Goal: Task Accomplishment & Management: Manage account settings

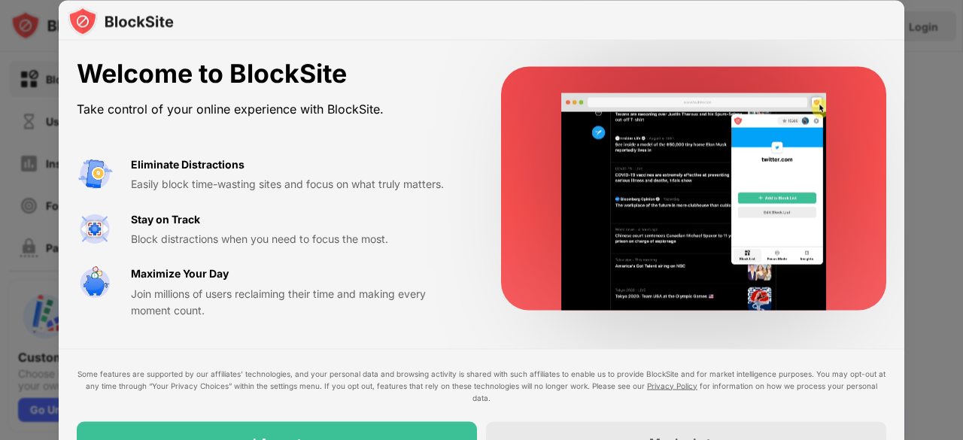
drag, startPoint x: 854, startPoint y: 373, endPoint x: 844, endPoint y: 351, distance: 23.6
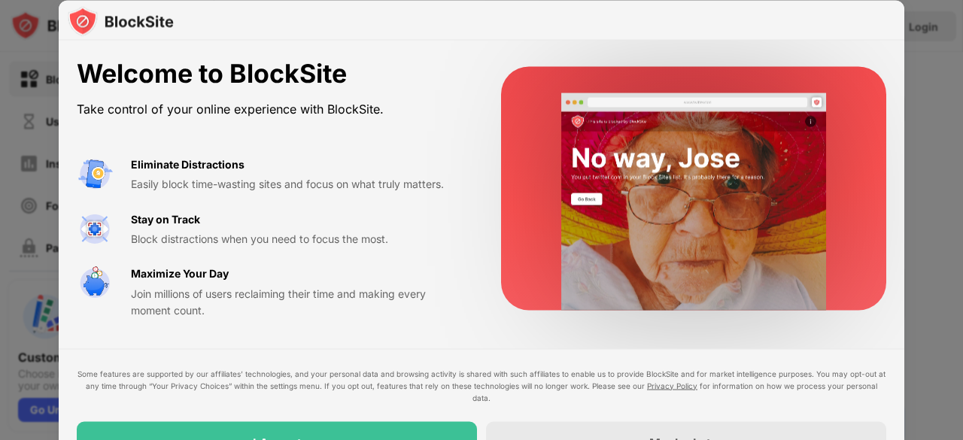
click at [844, 351] on div "Welcome to BlockSite Take control of your online experience with BlockSite. Eli…" at bounding box center [482, 261] width 846 height 441
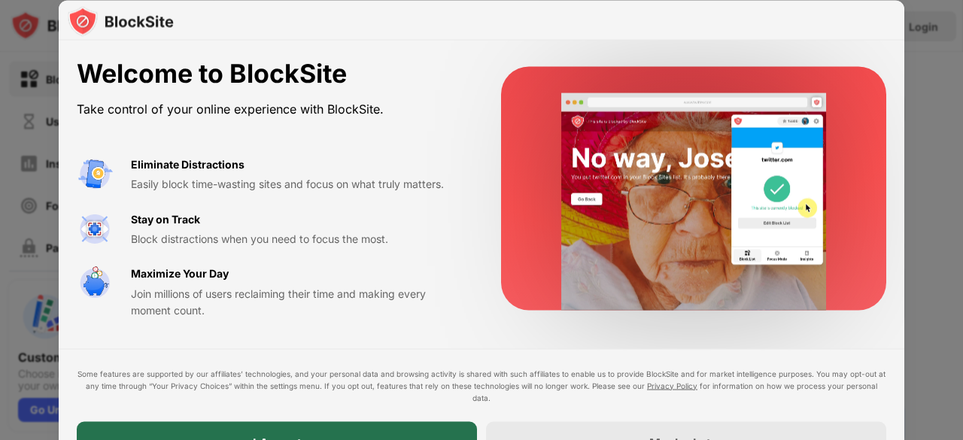
click at [415, 425] on div "I Accept" at bounding box center [277, 442] width 400 height 42
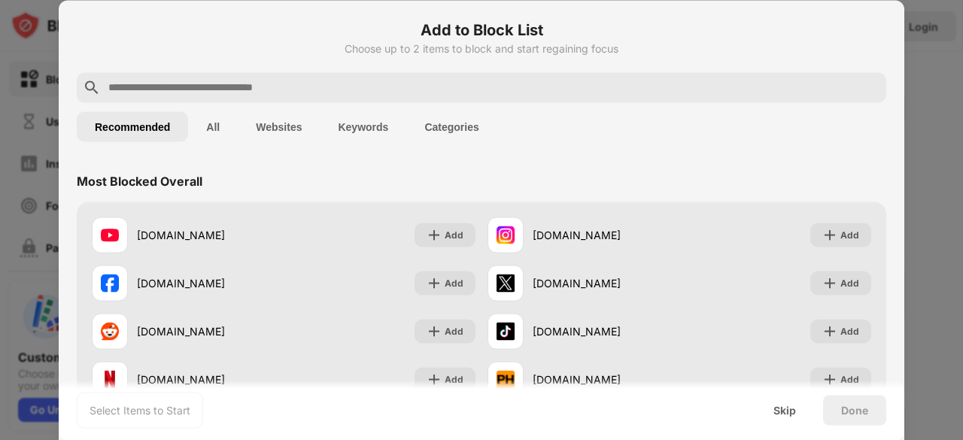
click at [412, 87] on input "text" at bounding box center [494, 87] width 774 height 18
click at [172, 85] on input "text" at bounding box center [494, 87] width 774 height 18
paste input "**********"
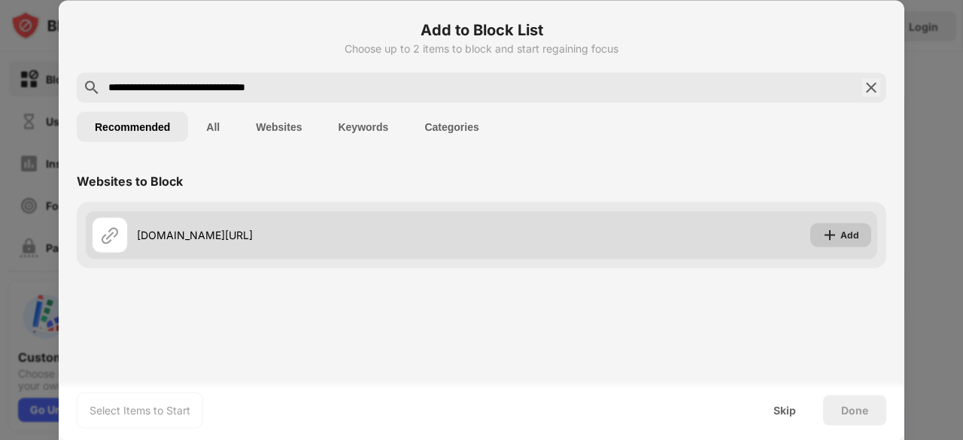
type input "**********"
click at [834, 234] on img at bounding box center [830, 234] width 15 height 15
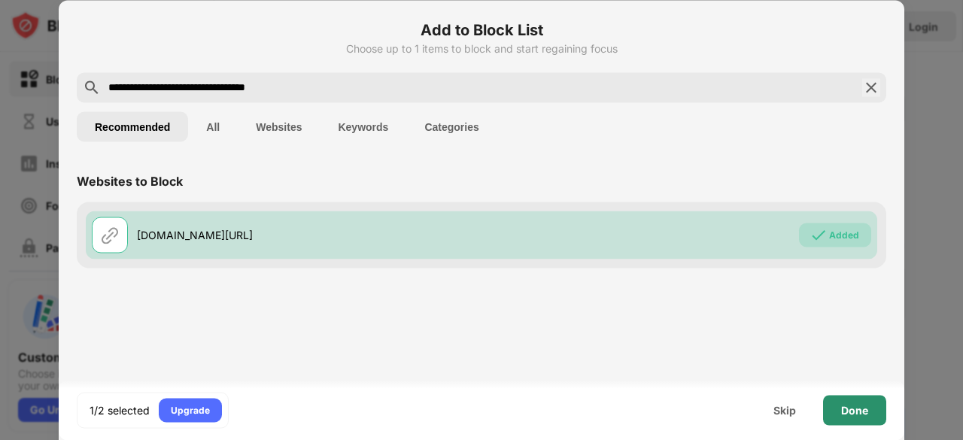
click at [846, 416] on div "Done" at bounding box center [854, 410] width 27 height 12
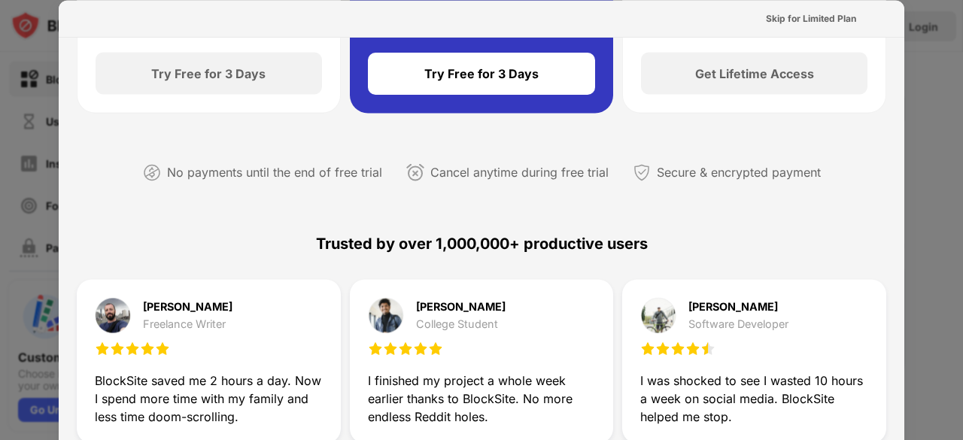
scroll to position [226, 0]
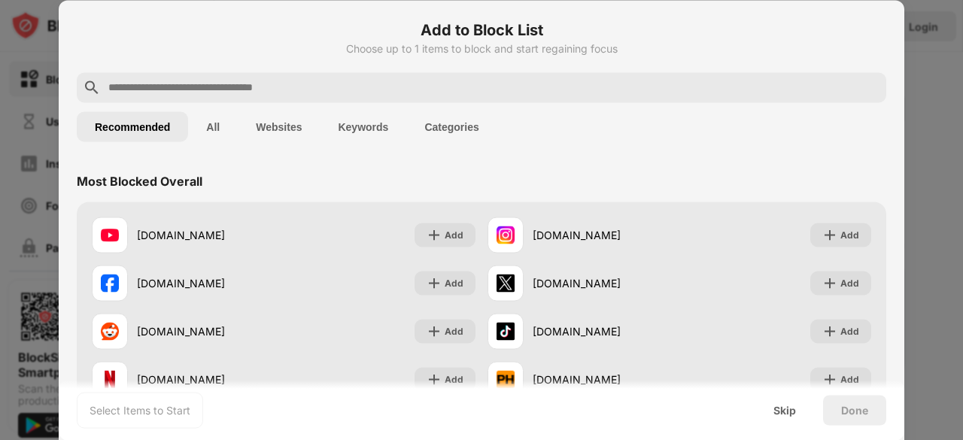
click at [346, 90] on input "text" at bounding box center [494, 87] width 774 height 18
type input "*"
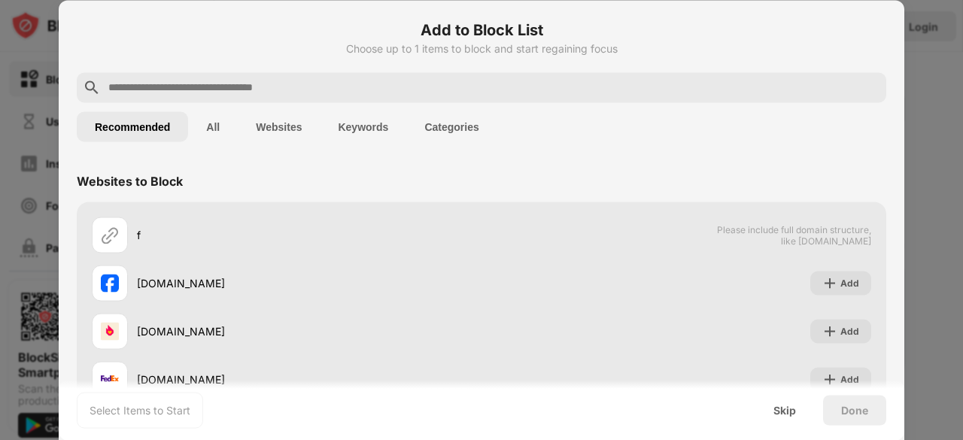
type input "*"
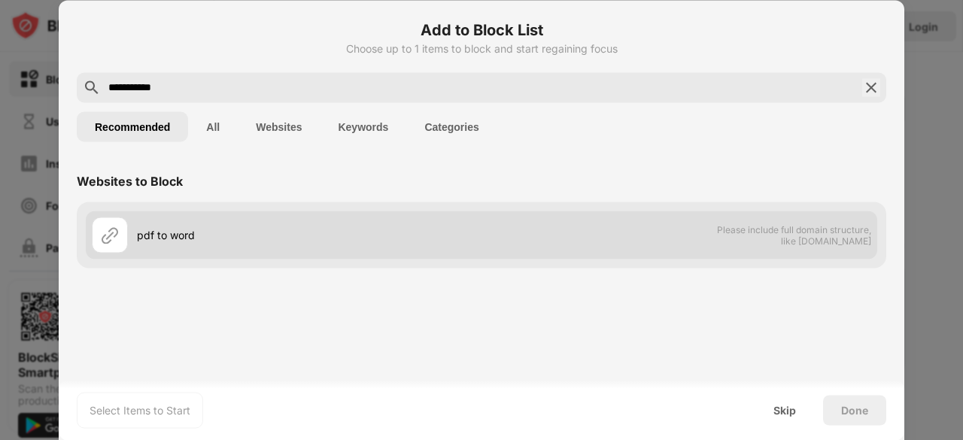
type input "**********"
click at [312, 221] on div "pdf to word" at bounding box center [287, 235] width 390 height 36
click at [96, 231] on div at bounding box center [110, 235] width 36 height 36
click at [106, 232] on img at bounding box center [110, 235] width 18 height 18
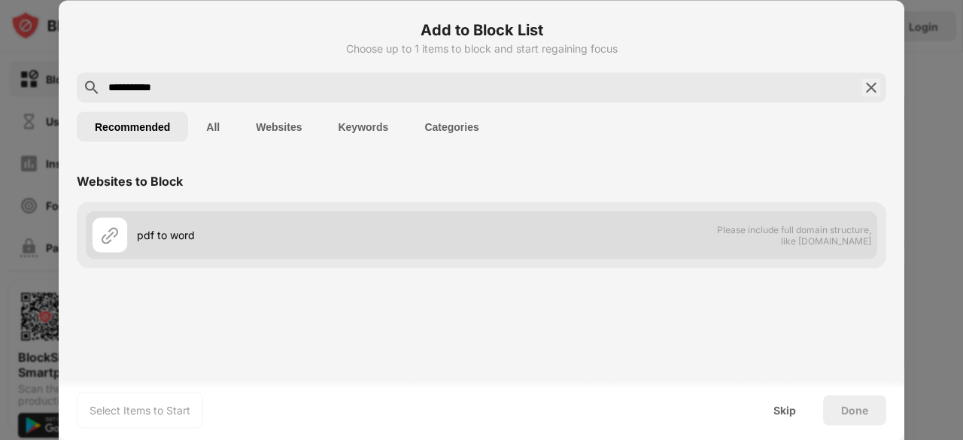
click at [187, 237] on div "pdf to word" at bounding box center [309, 235] width 345 height 16
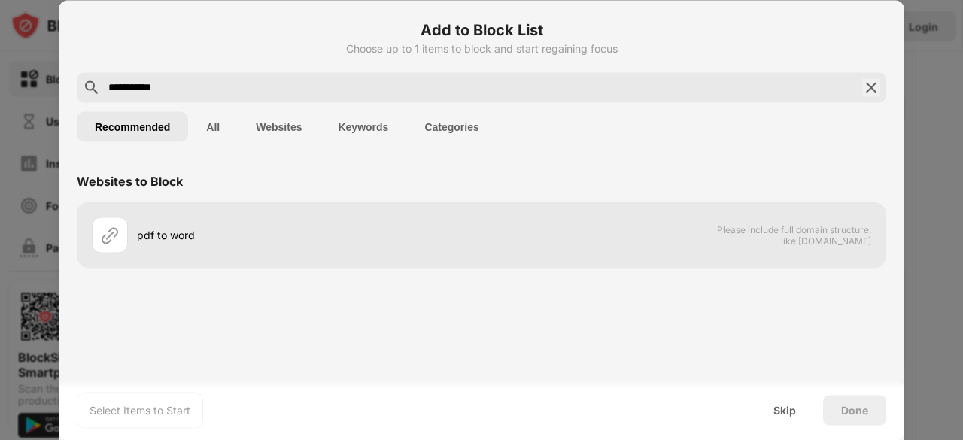
click at [855, 413] on div "Done" at bounding box center [854, 410] width 27 height 12
click at [214, 148] on div "Recommended All Websites Keywords Categories" at bounding box center [482, 126] width 810 height 48
click at [214, 131] on button "All" at bounding box center [213, 126] width 50 height 30
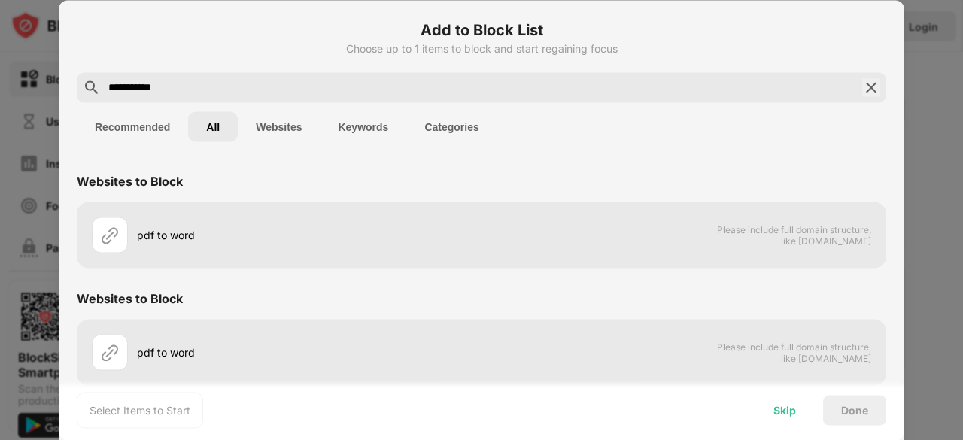
click at [790, 415] on div "Skip" at bounding box center [785, 410] width 23 height 12
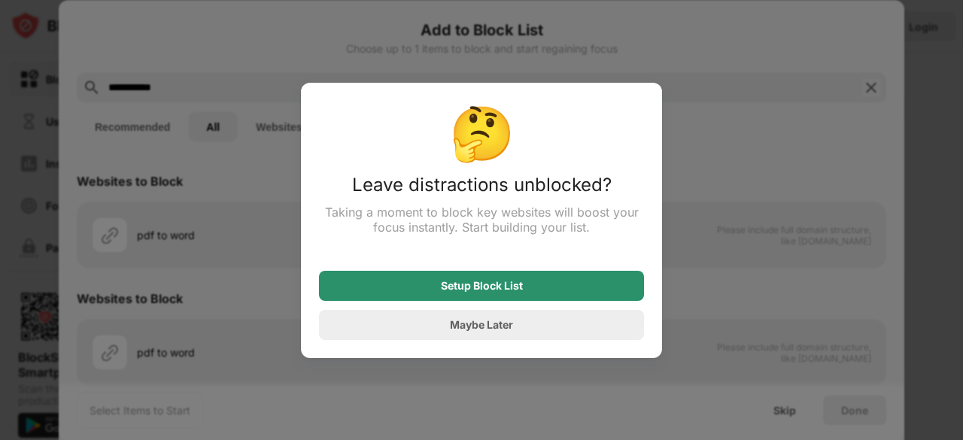
click at [543, 300] on div "Setup Block List" at bounding box center [481, 286] width 325 height 30
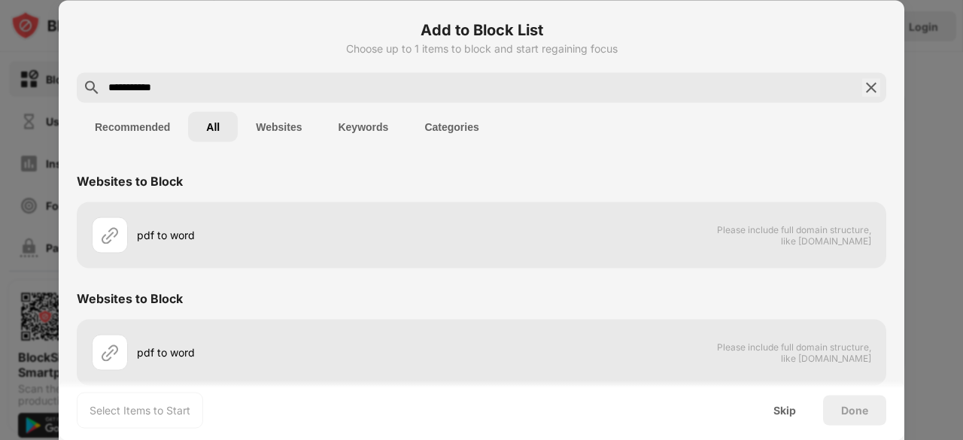
click at [863, 85] on img at bounding box center [872, 87] width 18 height 18
